Goal: Task Accomplishment & Management: Use online tool/utility

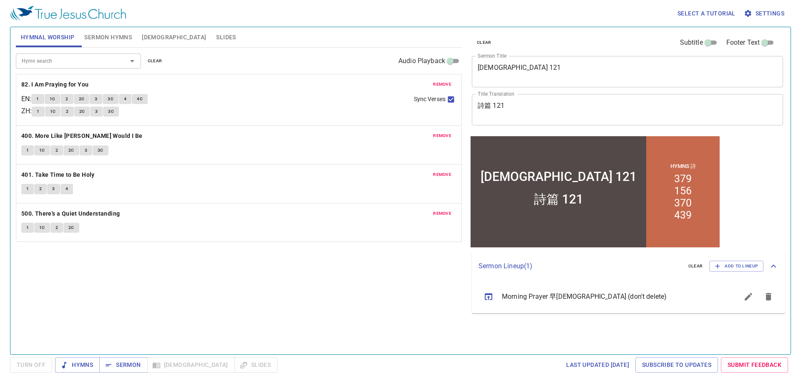
click at [156, 60] on span "clear" at bounding box center [155, 61] width 15 height 8
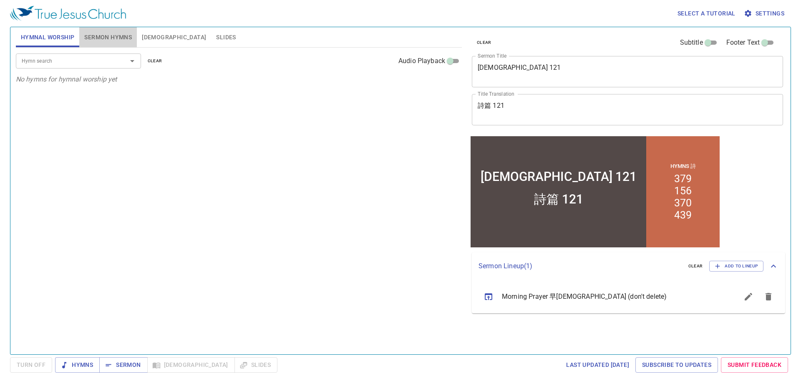
click at [109, 38] on span "Sermon Hymns" at bounding box center [108, 37] width 48 height 10
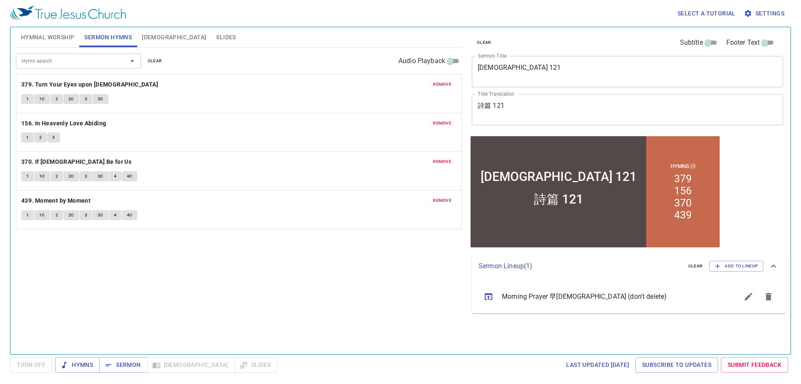
click at [152, 62] on span "clear" at bounding box center [155, 61] width 15 height 8
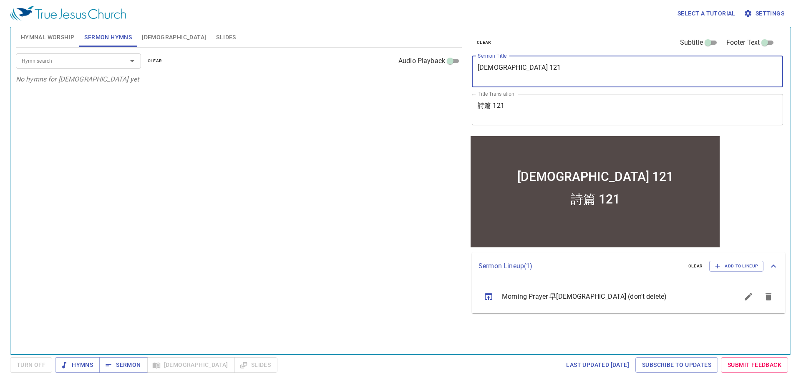
drag, startPoint x: 530, startPoint y: 72, endPoint x: 359, endPoint y: 71, distance: 170.7
click at [359, 71] on div "Hymnal Worship Sermon Hymns Bible Slides Hymn search Hymn search clear Audio Pl…" at bounding box center [401, 187] width 776 height 327
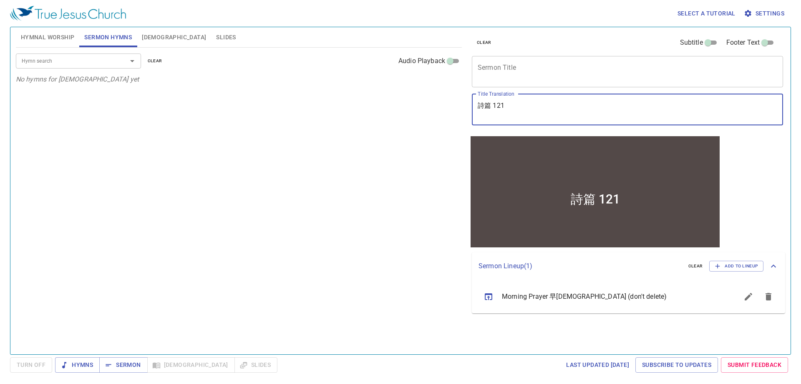
drag, startPoint x: 529, startPoint y: 111, endPoint x: 206, endPoint y: 68, distance: 326.0
click at [206, 68] on div "Hymnal Worship Sermon Hymns Bible Slides Hymn search Hymn search clear Audio Pl…" at bounding box center [401, 187] width 776 height 327
click at [204, 103] on div "Hymn search Hymn search clear Audio Playback No hymns for sermon yet" at bounding box center [239, 197] width 446 height 299
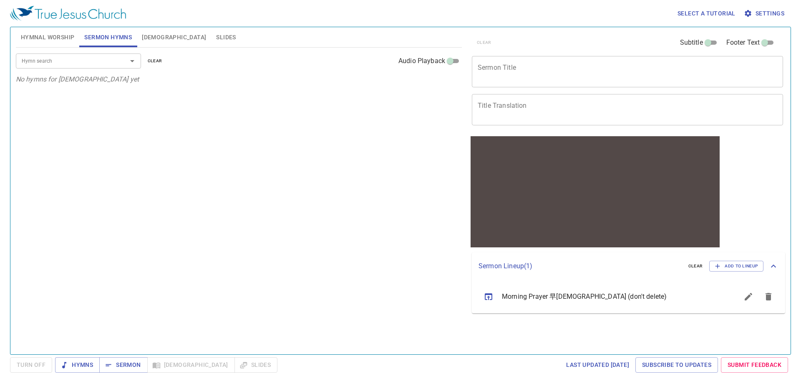
click at [50, 35] on span "Hymnal Worship" at bounding box center [48, 37] width 54 height 10
click at [87, 63] on input "Hymn search" at bounding box center [66, 61] width 96 height 10
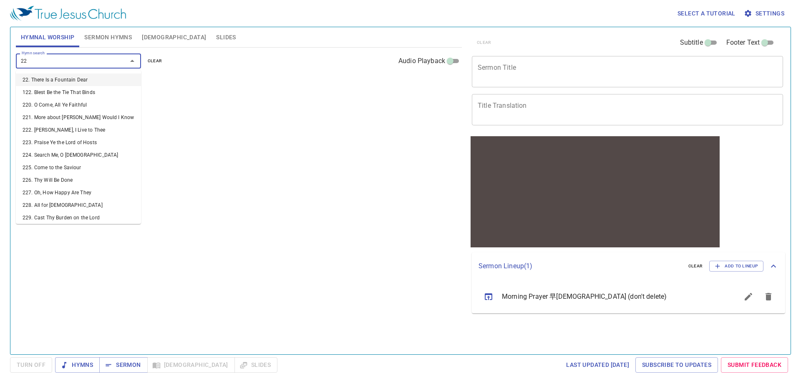
type input "221"
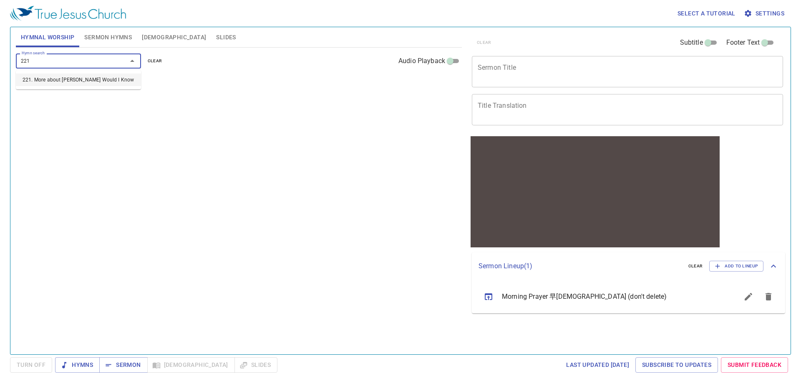
click at [89, 79] on li "221. More about [PERSON_NAME] Would I Know" at bounding box center [78, 79] width 125 height 13
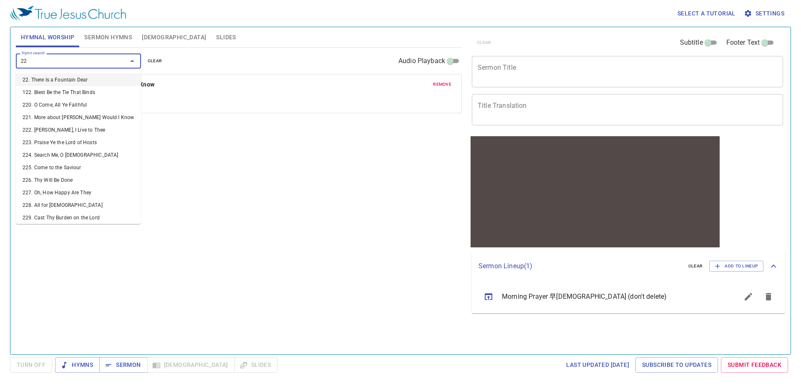
type input "228"
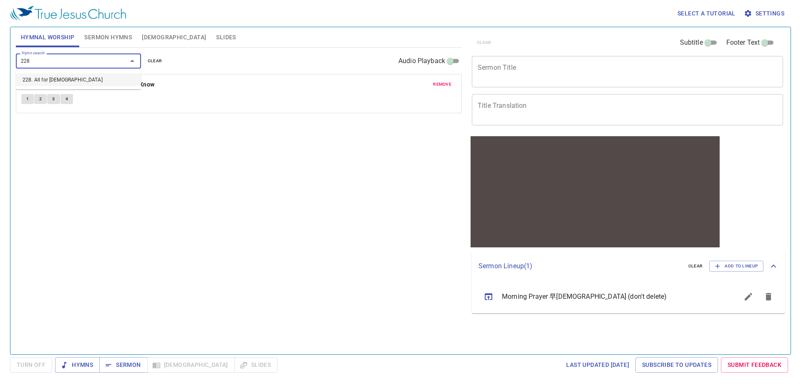
click at [75, 85] on li "228. All for [DEMOGRAPHIC_DATA]" at bounding box center [78, 79] width 125 height 13
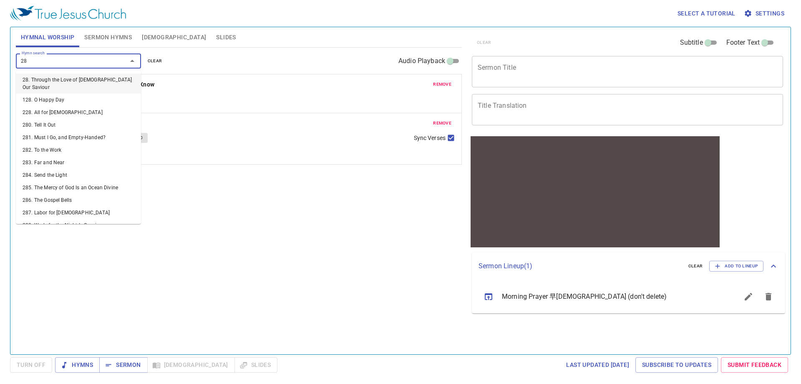
type input "287"
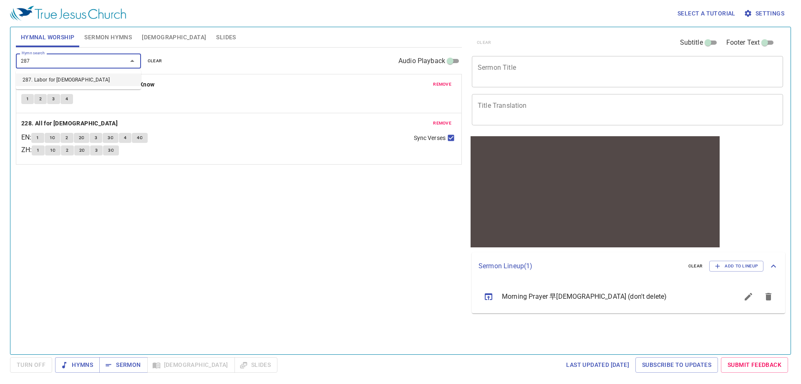
click at [78, 78] on li "287. Labor for [DEMOGRAPHIC_DATA]" at bounding box center [78, 79] width 125 height 13
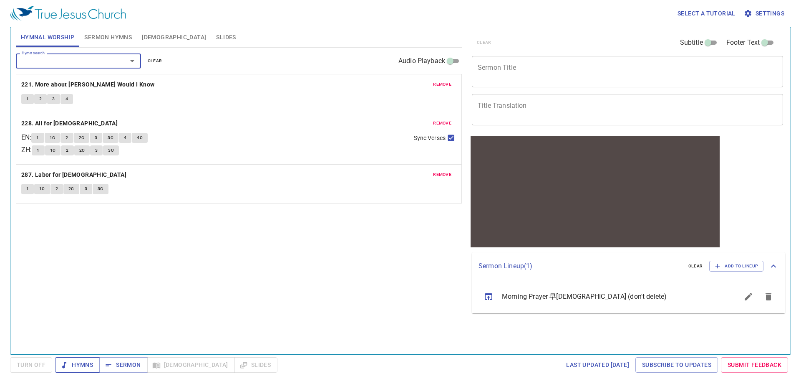
click at [80, 361] on span "Hymns" at bounding box center [77, 364] width 31 height 10
click at [563, 75] on textarea "Sermon Title" at bounding box center [628, 71] width 300 height 16
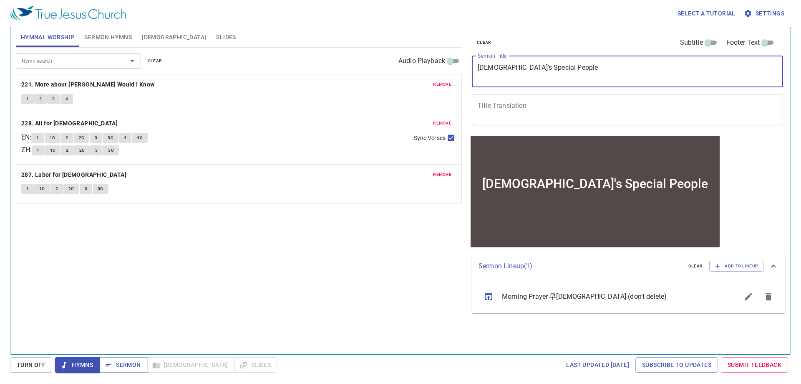
type textarea "[DEMOGRAPHIC_DATA]'s Special People"
click at [573, 69] on textarea "[DEMOGRAPHIC_DATA]'s Special People" at bounding box center [628, 71] width 300 height 16
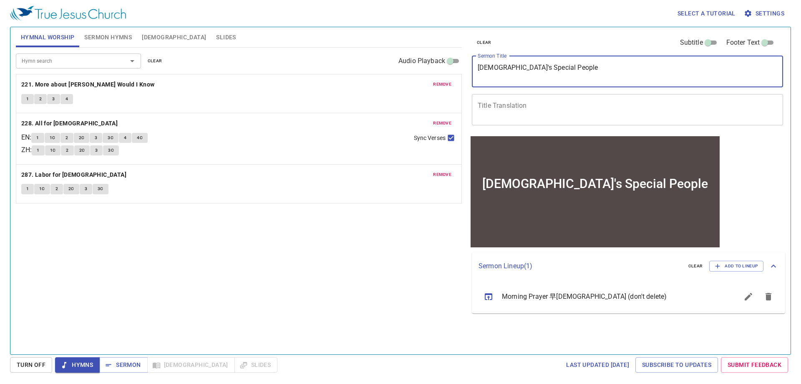
click at [507, 107] on textarea "Title Translation" at bounding box center [628, 109] width 300 height 16
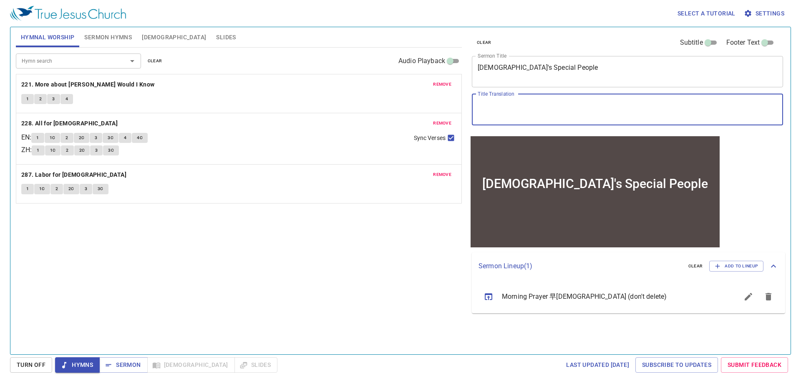
paste textarea "神"
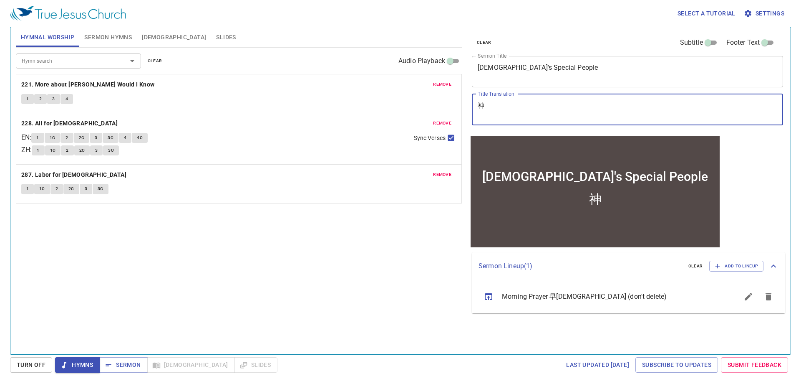
paste textarea "特別的"
paste textarea "選民"
drag, startPoint x: 562, startPoint y: 111, endPoint x: 432, endPoint y: 93, distance: 131.9
click at [432, 93] on div "Hymnal Worship Sermon Hymns Bible Slides Hymn search Hymn search clear Audio Pl…" at bounding box center [401, 187] width 776 height 327
type textarea "神特別的選民"
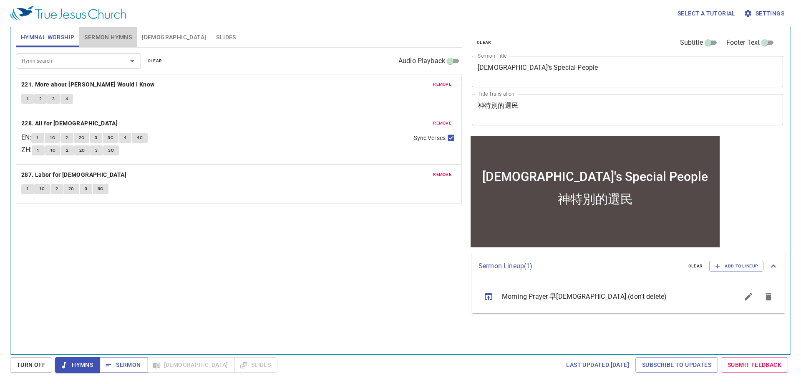
click at [116, 34] on span "Sermon Hymns" at bounding box center [108, 37] width 48 height 10
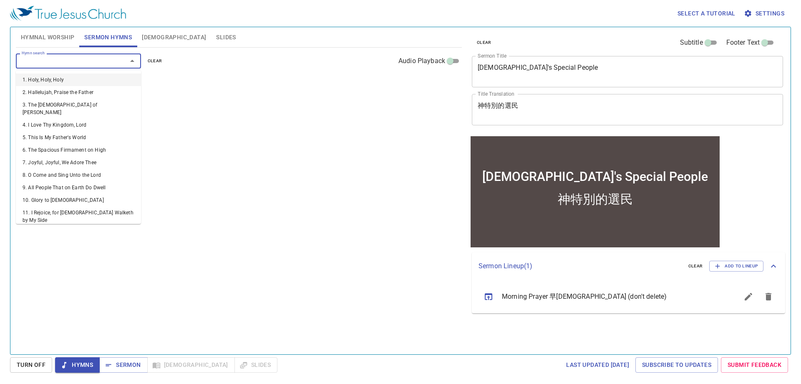
click at [40, 63] on input "Hymn search" at bounding box center [66, 61] width 96 height 10
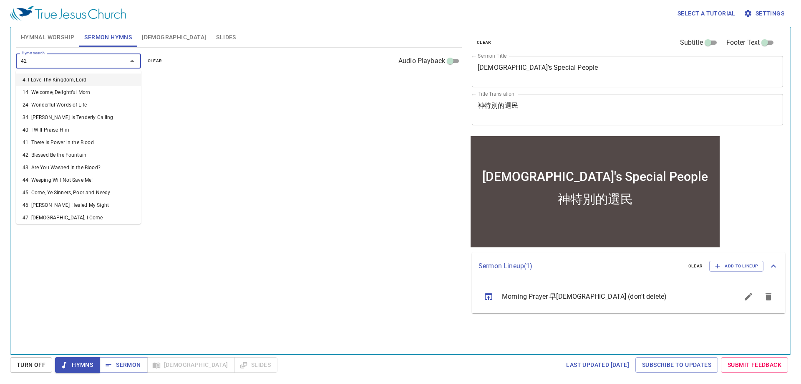
type input "425"
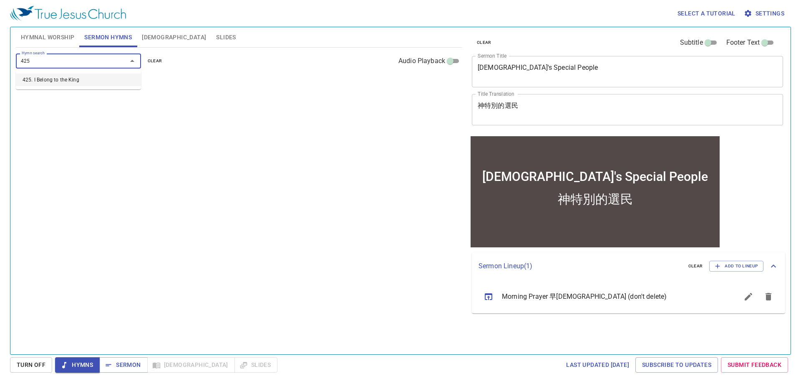
click at [75, 79] on li "425. I Belong to the King" at bounding box center [78, 79] width 125 height 13
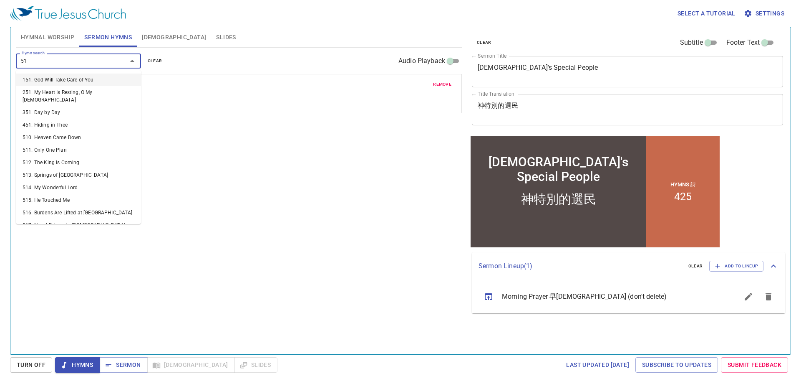
type input "517"
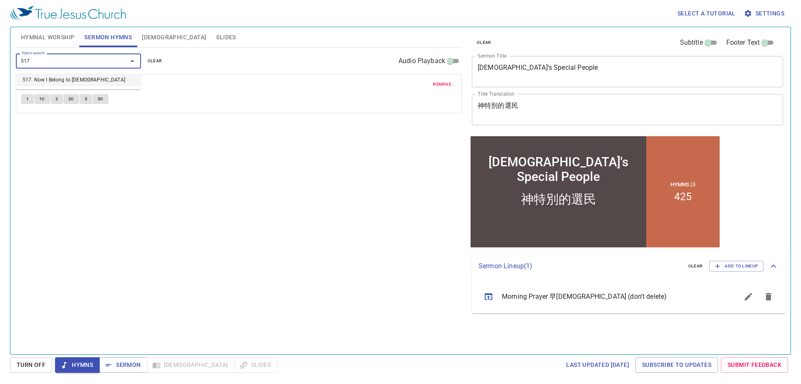
click at [80, 74] on li "517. Now I Belong to [DEMOGRAPHIC_DATA]" at bounding box center [78, 79] width 125 height 13
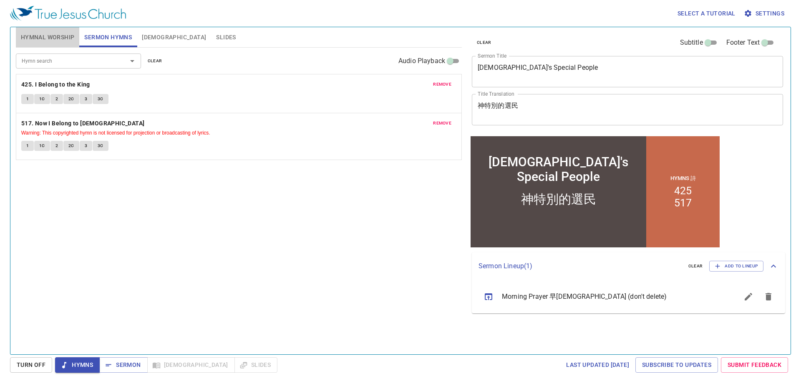
click at [61, 34] on span "Hymnal Worship" at bounding box center [48, 37] width 54 height 10
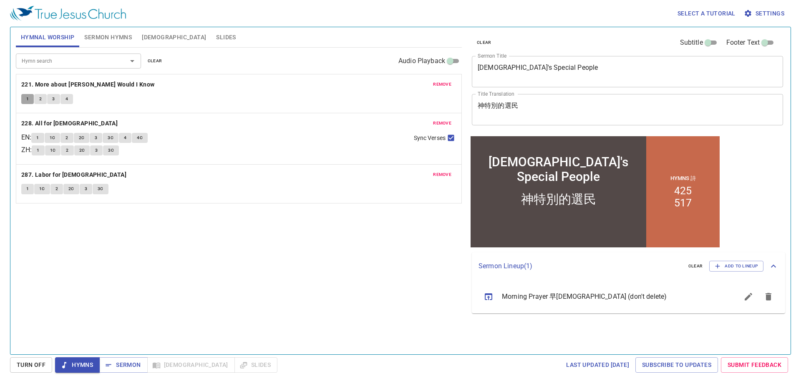
click at [27, 97] on span "1" at bounding box center [27, 99] width 3 height 8
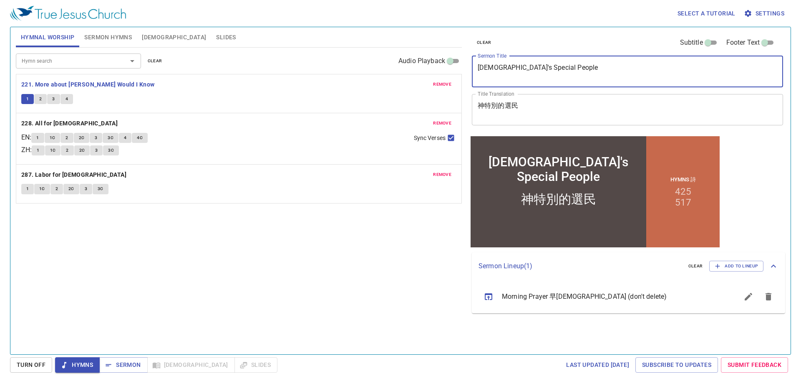
drag, startPoint x: 575, startPoint y: 70, endPoint x: 386, endPoint y: 60, distance: 188.9
click at [386, 60] on div "Hymnal Worship Sermon Hymns Bible Slides Hymn search Hymn search clear Audio Pl…" at bounding box center [401, 187] width 776 height 327
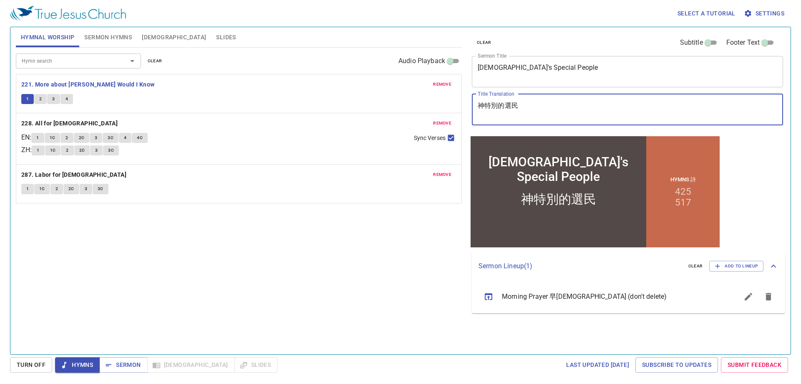
drag, startPoint x: 544, startPoint y: 105, endPoint x: 370, endPoint y: 81, distance: 175.8
click at [370, 81] on div "Hymnal Worship Sermon Hymns Bible Slides Hymn search Hymn search clear Audio Pl…" at bounding box center [401, 187] width 776 height 327
click at [40, 99] on span "2" at bounding box center [40, 99] width 3 height 8
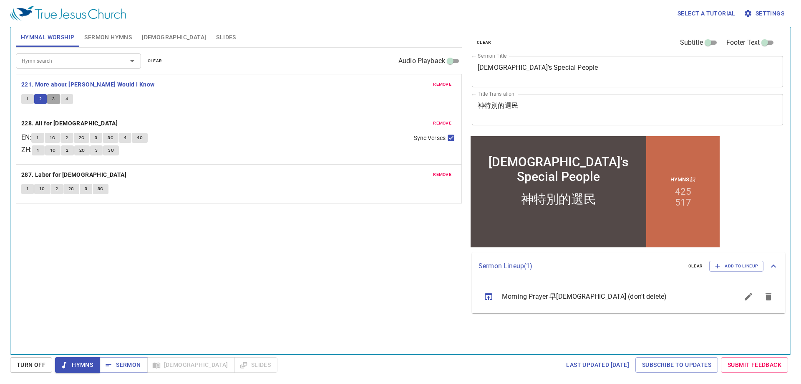
click at [54, 99] on span "3" at bounding box center [53, 99] width 3 height 8
click at [68, 98] on button "4" at bounding box center [67, 99] width 13 height 10
click at [53, 125] on b "228. All for [DEMOGRAPHIC_DATA]" at bounding box center [69, 123] width 96 height 10
click at [39, 136] on button "1" at bounding box center [37, 138] width 13 height 10
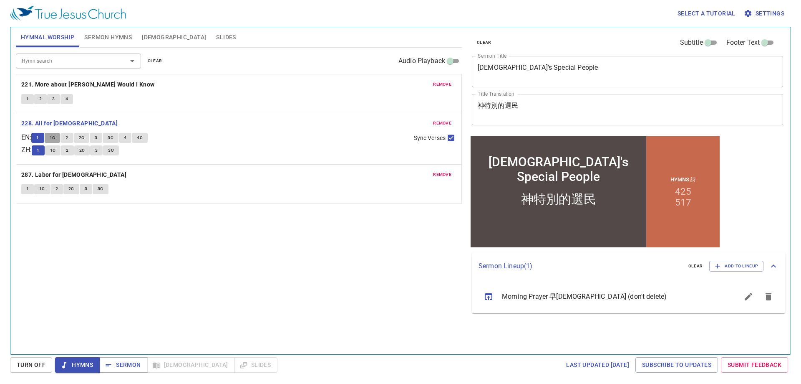
click at [52, 138] on button "1C" at bounding box center [53, 138] width 16 height 10
click at [68, 139] on span "2" at bounding box center [67, 138] width 3 height 8
click at [84, 139] on span "2C" at bounding box center [82, 138] width 6 height 8
click at [102, 139] on button "3" at bounding box center [96, 138] width 13 height 10
click at [111, 139] on span "3C" at bounding box center [111, 138] width 6 height 8
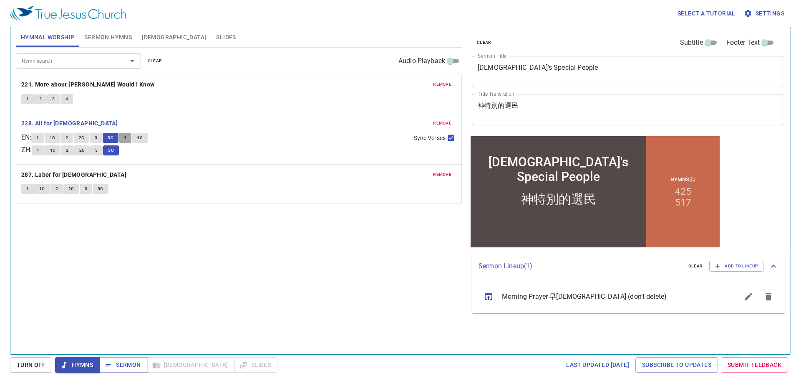
click at [126, 141] on span "4" at bounding box center [125, 138] width 3 height 8
click at [452, 138] on input "Sync Verses" at bounding box center [451, 139] width 11 height 11
checkbox input "false"
click at [102, 151] on button "3" at bounding box center [96, 150] width 13 height 10
click at [141, 139] on span "4C" at bounding box center [140, 138] width 6 height 8
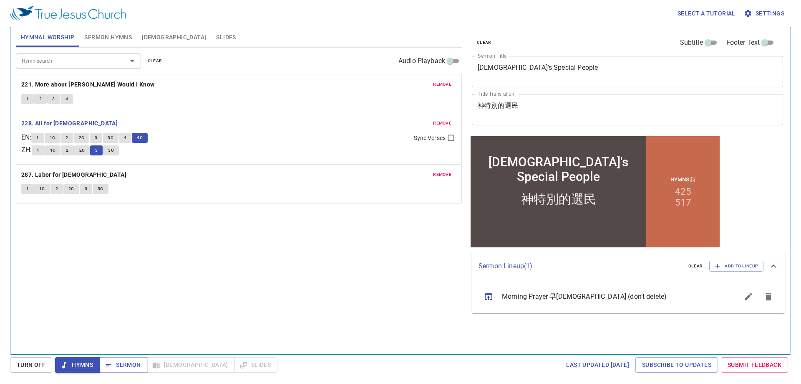
click at [111, 151] on button "3C" at bounding box center [111, 150] width 16 height 10
click at [60, 176] on b "287. Labor for Jesus" at bounding box center [73, 174] width 105 height 10
click at [23, 189] on button "1" at bounding box center [27, 189] width 13 height 10
click at [43, 191] on span "1C" at bounding box center [42, 189] width 6 height 8
click at [54, 190] on button "2" at bounding box center [56, 189] width 13 height 10
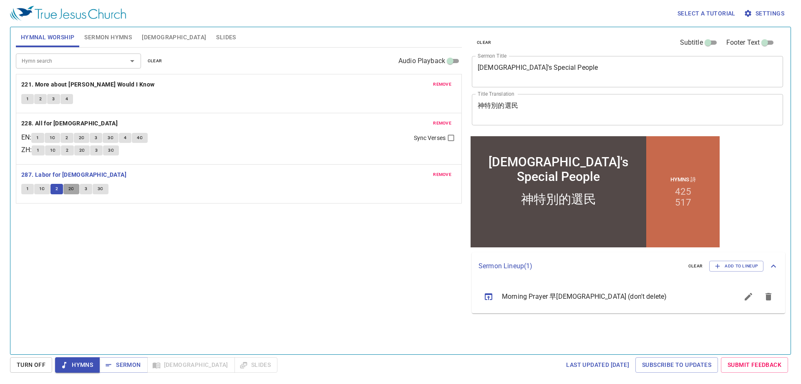
click at [71, 188] on span "2C" at bounding box center [71, 189] width 6 height 8
click at [87, 189] on span "3" at bounding box center [86, 189] width 3 height 8
click at [101, 189] on span "3C" at bounding box center [101, 189] width 6 height 8
click at [114, 364] on span "Sermon" at bounding box center [123, 364] width 35 height 10
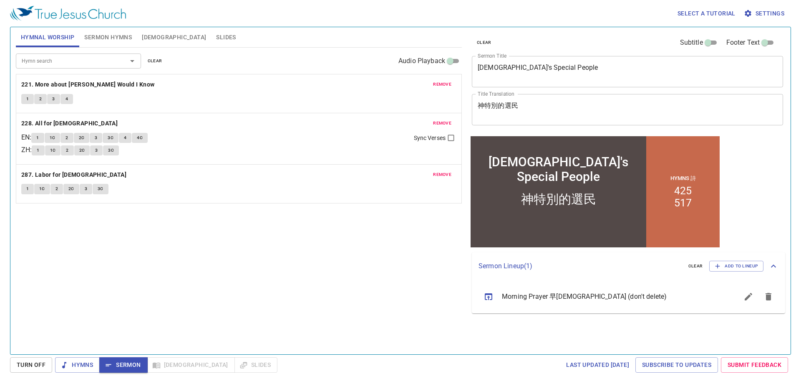
click at [118, 34] on span "Sermon Hymns" at bounding box center [108, 37] width 48 height 10
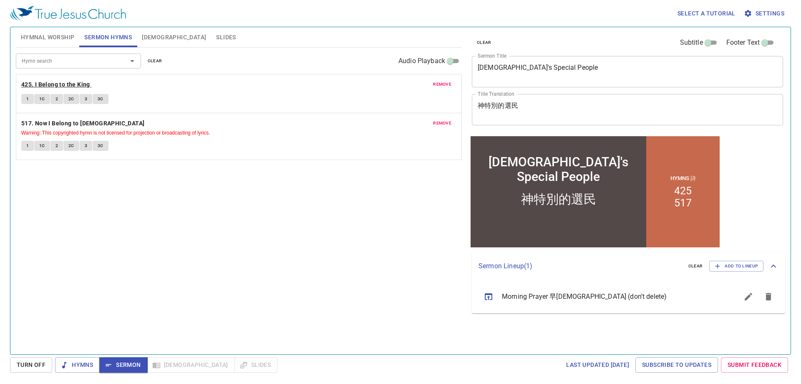
click at [28, 85] on b "425. I Belong to the King" at bounding box center [55, 84] width 69 height 10
click at [25, 97] on button "1" at bounding box center [27, 99] width 13 height 10
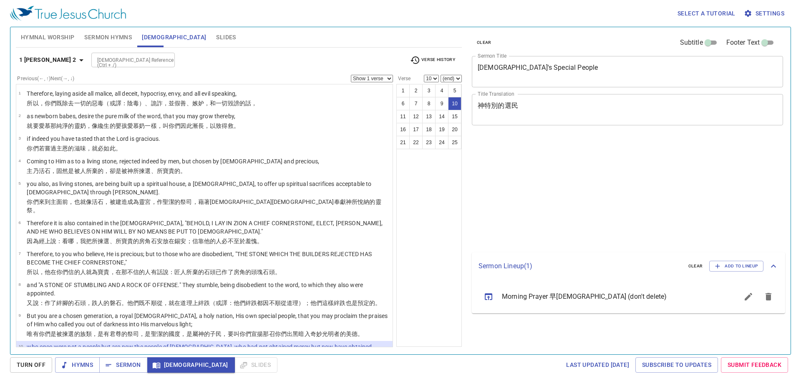
select select "10"
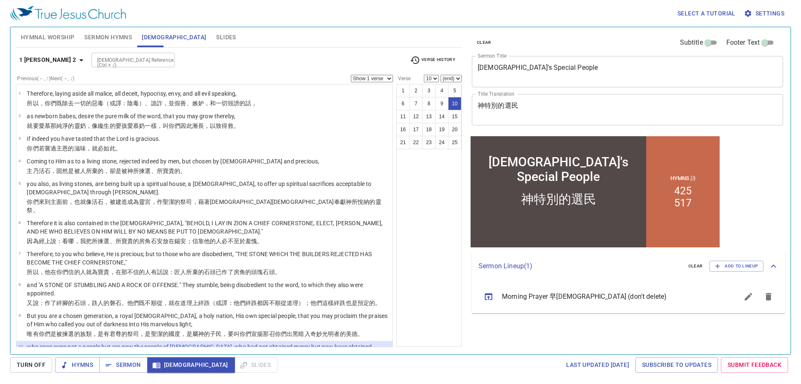
scroll to position [128, 0]
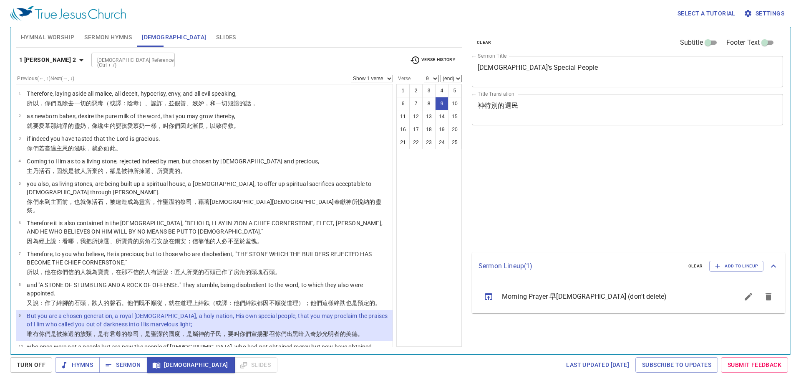
select select "9"
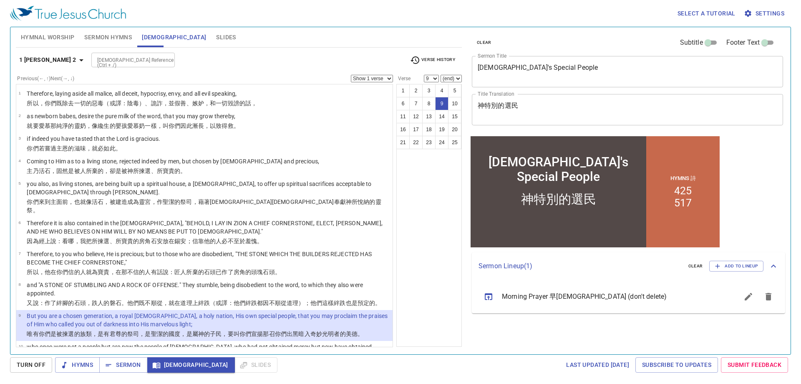
click at [106, 58] on input "[DEMOGRAPHIC_DATA] Reference (Ctrl + /)" at bounding box center [126, 60] width 65 height 10
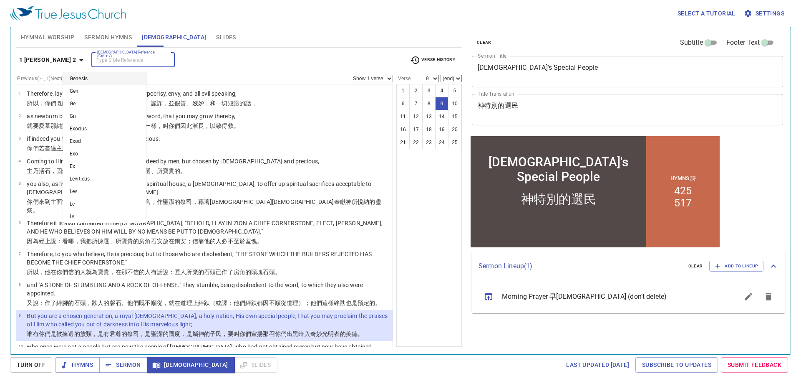
scroll to position [128, 0]
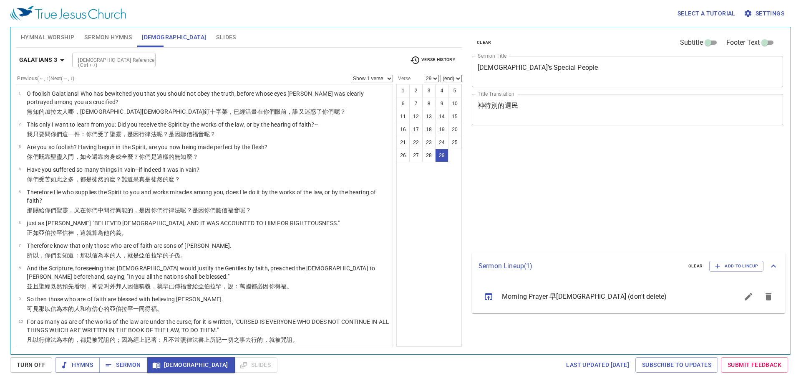
select select "29"
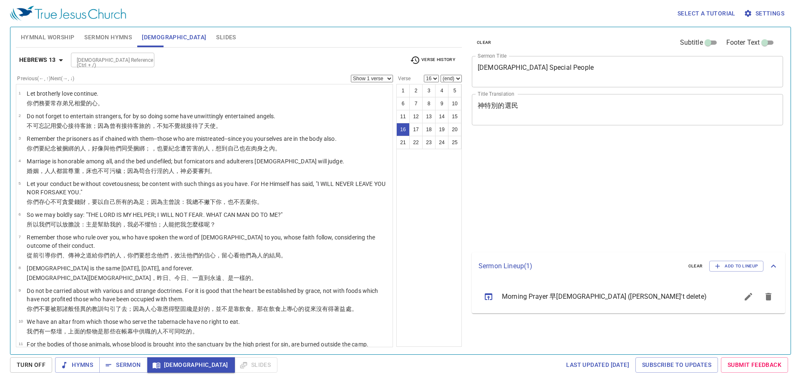
select select "16"
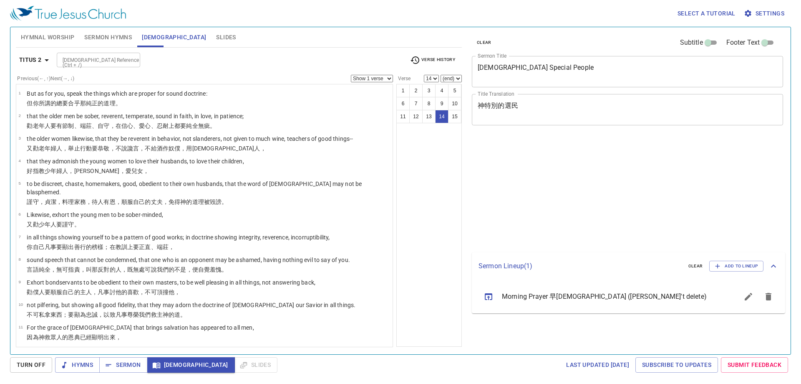
select select "14"
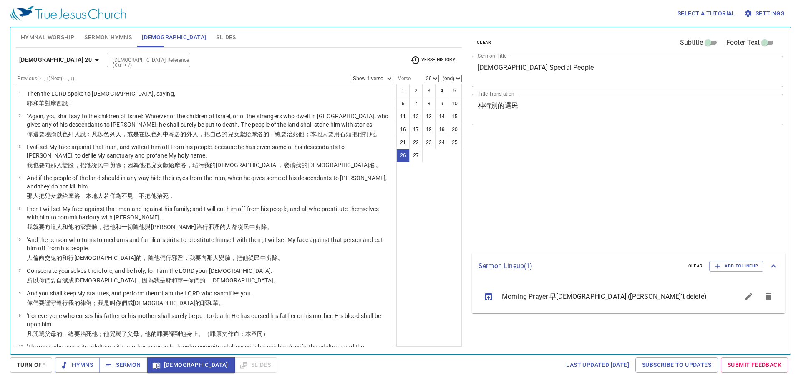
select select "26"
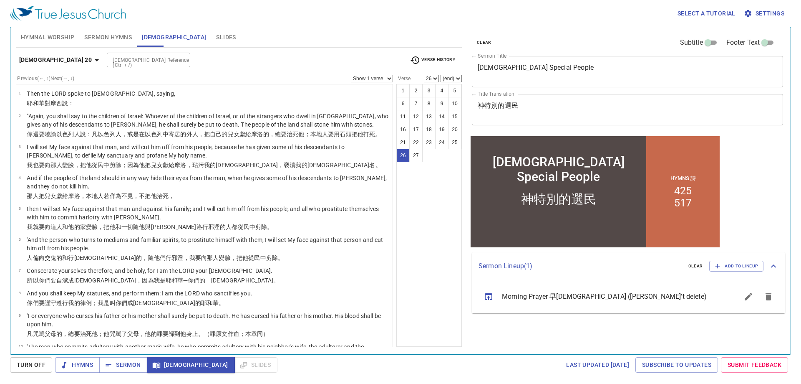
scroll to position [537, 0]
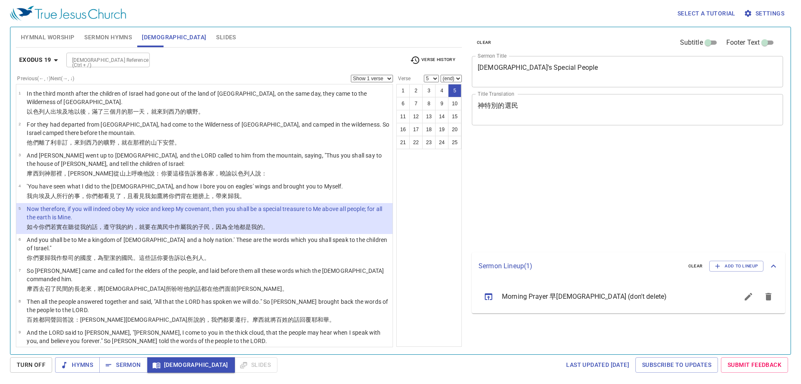
select select "5"
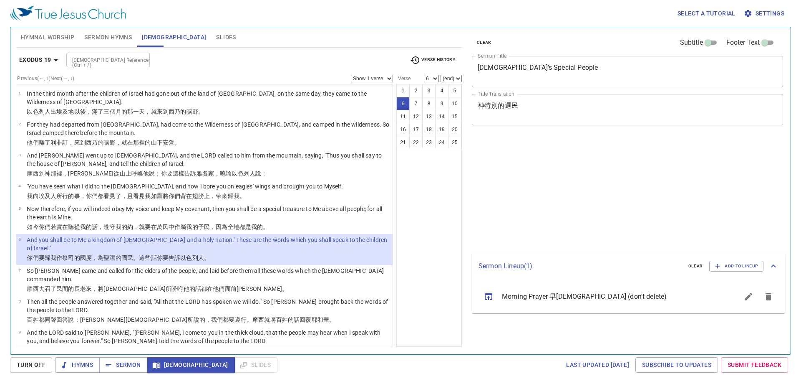
select select "6"
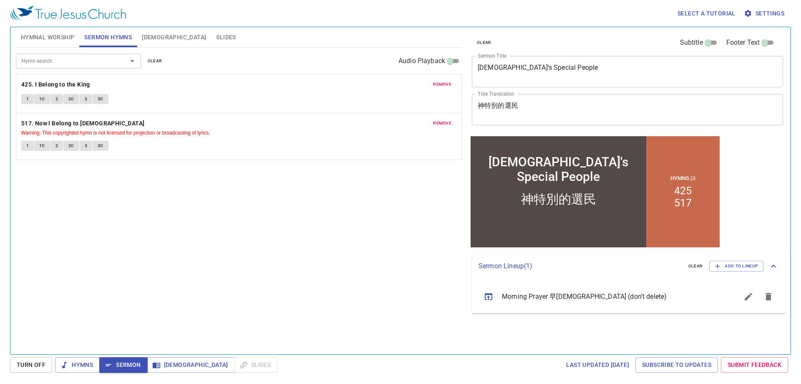
click at [216, 39] on span "Slides" at bounding box center [226, 37] width 20 height 10
click at [216, 34] on span "Slides" at bounding box center [226, 37] width 20 height 10
click at [216, 39] on span "Slides" at bounding box center [226, 37] width 20 height 10
